Goal: Task Accomplishment & Management: Use online tool/utility

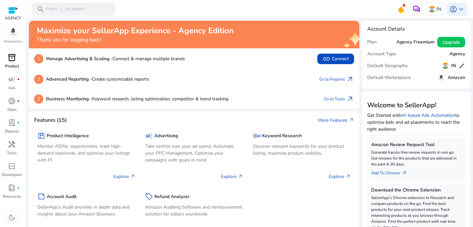
click at [16, 67] on p "Product" at bounding box center [12, 66] width 14 height 6
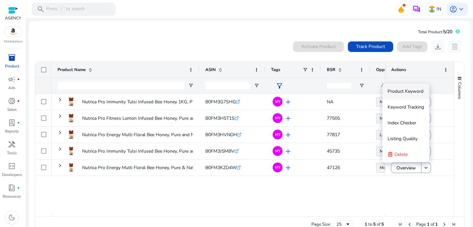
click at [349, 211] on div "Nutrica Pro Immunity Tulsi Infused Bee Honey 1KG, Pure and Natural,... B0FM3G7S…" at bounding box center [218, 154] width 333 height 120
click at [345, 223] on span "Page Size" at bounding box center [347, 223] width 5 height 5
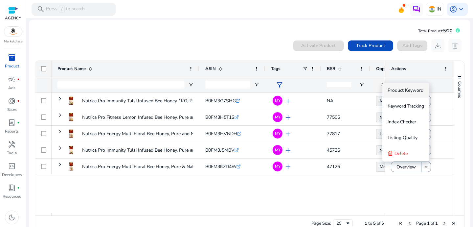
click at [463, 131] on ag-grid-angular "1 to 5 of 5. Page 1 of 1 Drag here to set row groups Drag here to set column la…" at bounding box center [250, 145] width 440 height 177
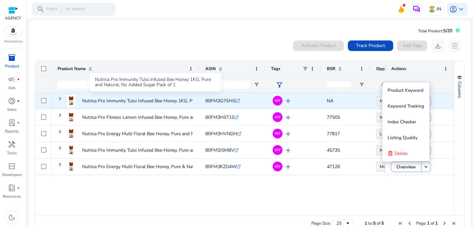
click at [159, 105] on p "Nutrica Pro Immunity Tulsi Infused Bee Honey 1KG, Pure and Natural,..." at bounding box center [155, 100] width 146 height 13
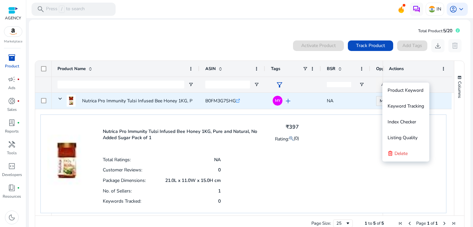
click at [154, 100] on p "Nutrica Pro Immunity Tulsi Infused Bee Honey 1KG, Pure and Natural,..." at bounding box center [155, 100] width 146 height 13
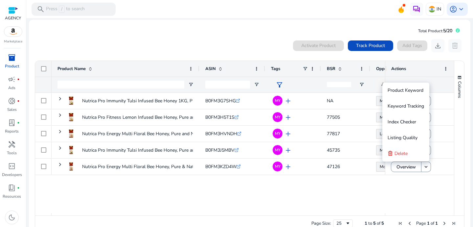
click at [405, 72] on div "Actions" at bounding box center [416, 68] width 50 height 12
click at [405, 84] on span "Product Keyword" at bounding box center [405, 90] width 36 height 13
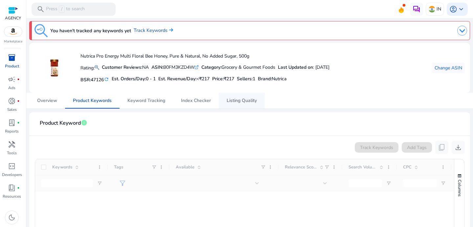
click at [239, 100] on span "Listing Quality" at bounding box center [242, 100] width 30 height 5
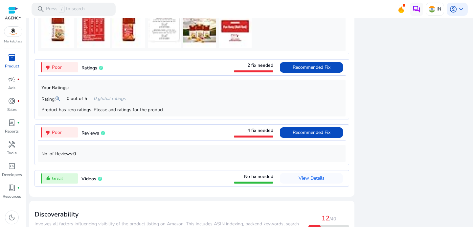
scroll to position [526, 0]
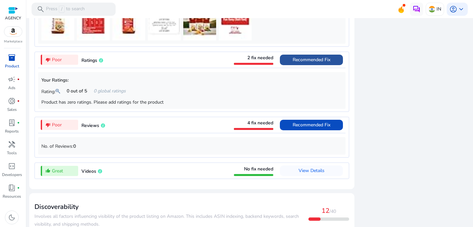
click at [305, 63] on span "Recommended Fix" at bounding box center [312, 59] width 38 height 6
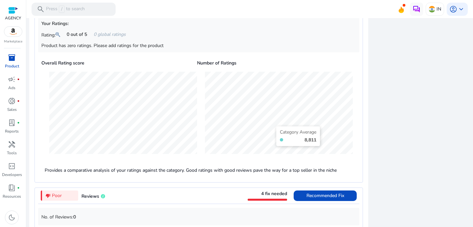
scroll to position [658, 0]
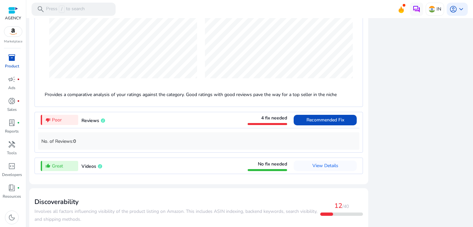
click at [276, 121] on span "4 fix needed" at bounding box center [274, 118] width 26 height 6
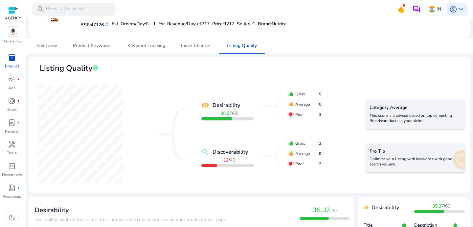
scroll to position [0, 0]
